Goal: Information Seeking & Learning: Check status

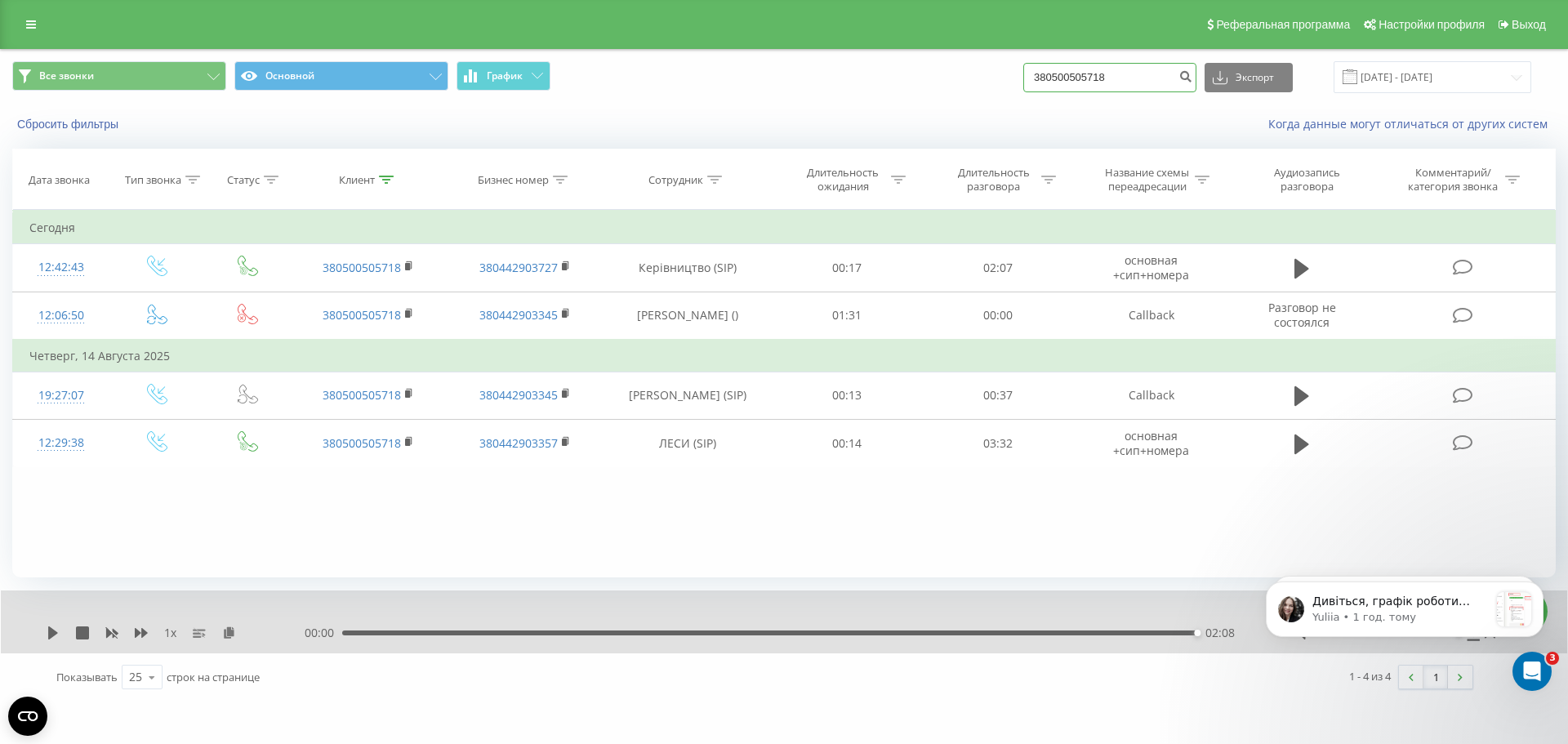
click at [1153, 79] on input "380500505718" at bounding box center [1110, 77] width 173 height 30
drag, startPoint x: 1153, startPoint y: 79, endPoint x: 864, endPoint y: 87, distance: 289.1
click at [864, 87] on div "Все звонки Основной График 380500505718 Экспорт .csv .xls .xlsx [DATE] - [DATE]" at bounding box center [784, 77] width 1544 height 32
paste input "380504682579"
type input "380504682579"
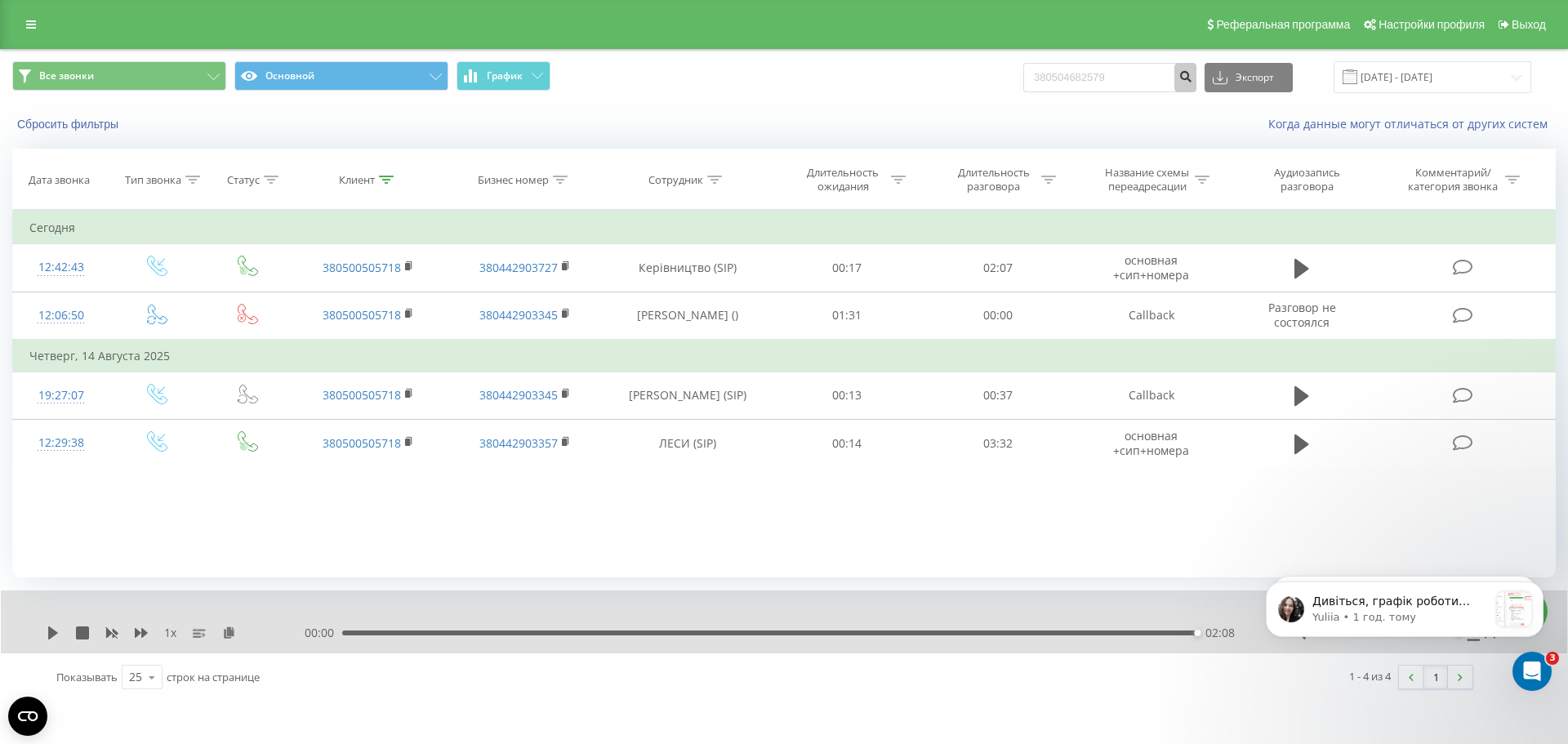
click at [1197, 75] on button "submit" at bounding box center [1185, 77] width 22 height 30
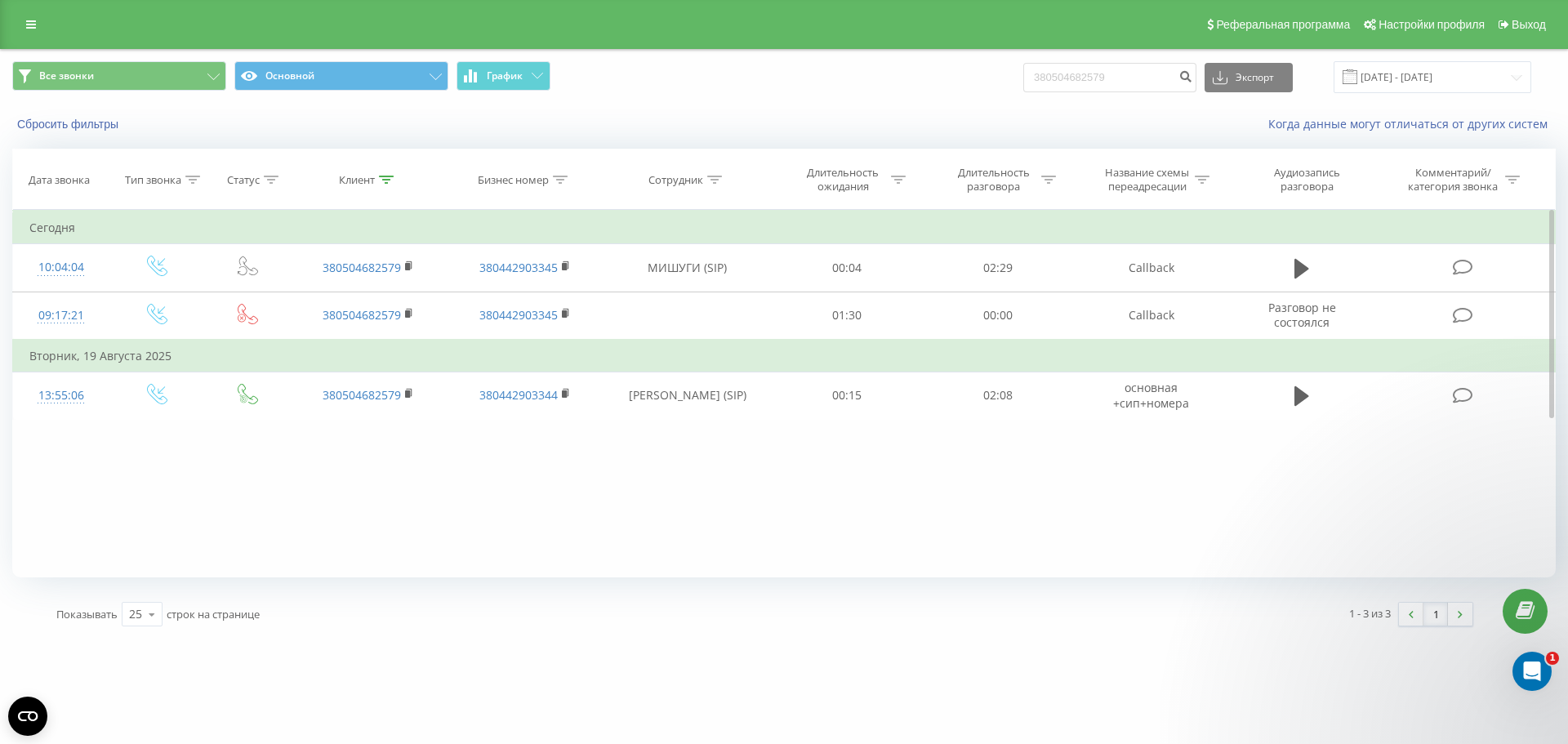
click at [1303, 392] on icon at bounding box center [1302, 396] width 14 height 20
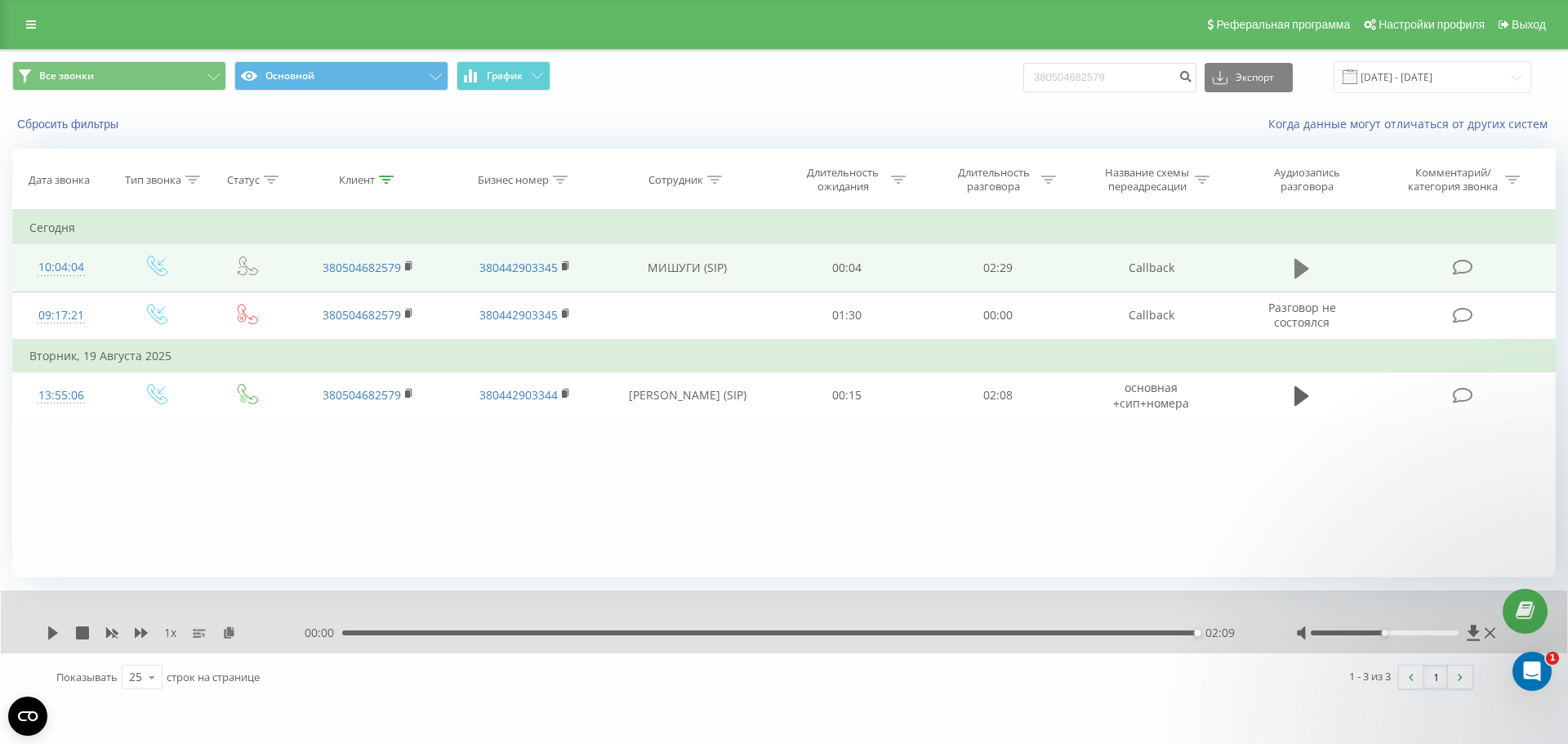
click at [1314, 271] on button at bounding box center [1302, 268] width 24 height 24
